Goal: Task Accomplishment & Management: Complete application form

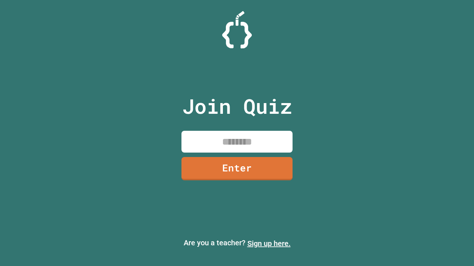
click at [269, 244] on link "Sign up here." at bounding box center [268, 243] width 43 height 9
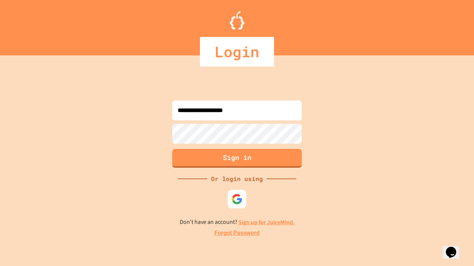
type input "**********"
